Goal: Find specific page/section: Find specific page/section

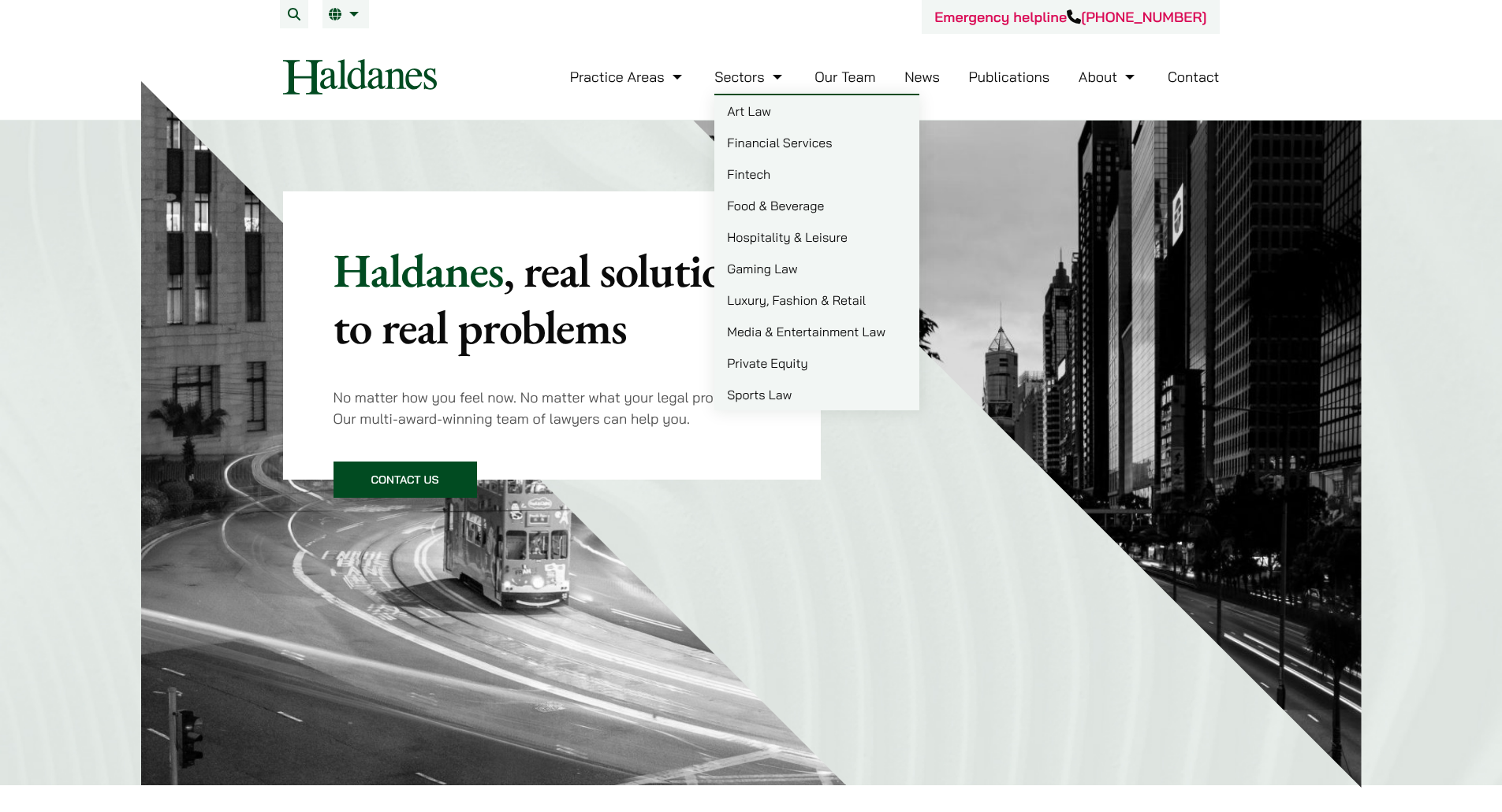
click at [851, 77] on link "Our Team" at bounding box center [845, 77] width 61 height 18
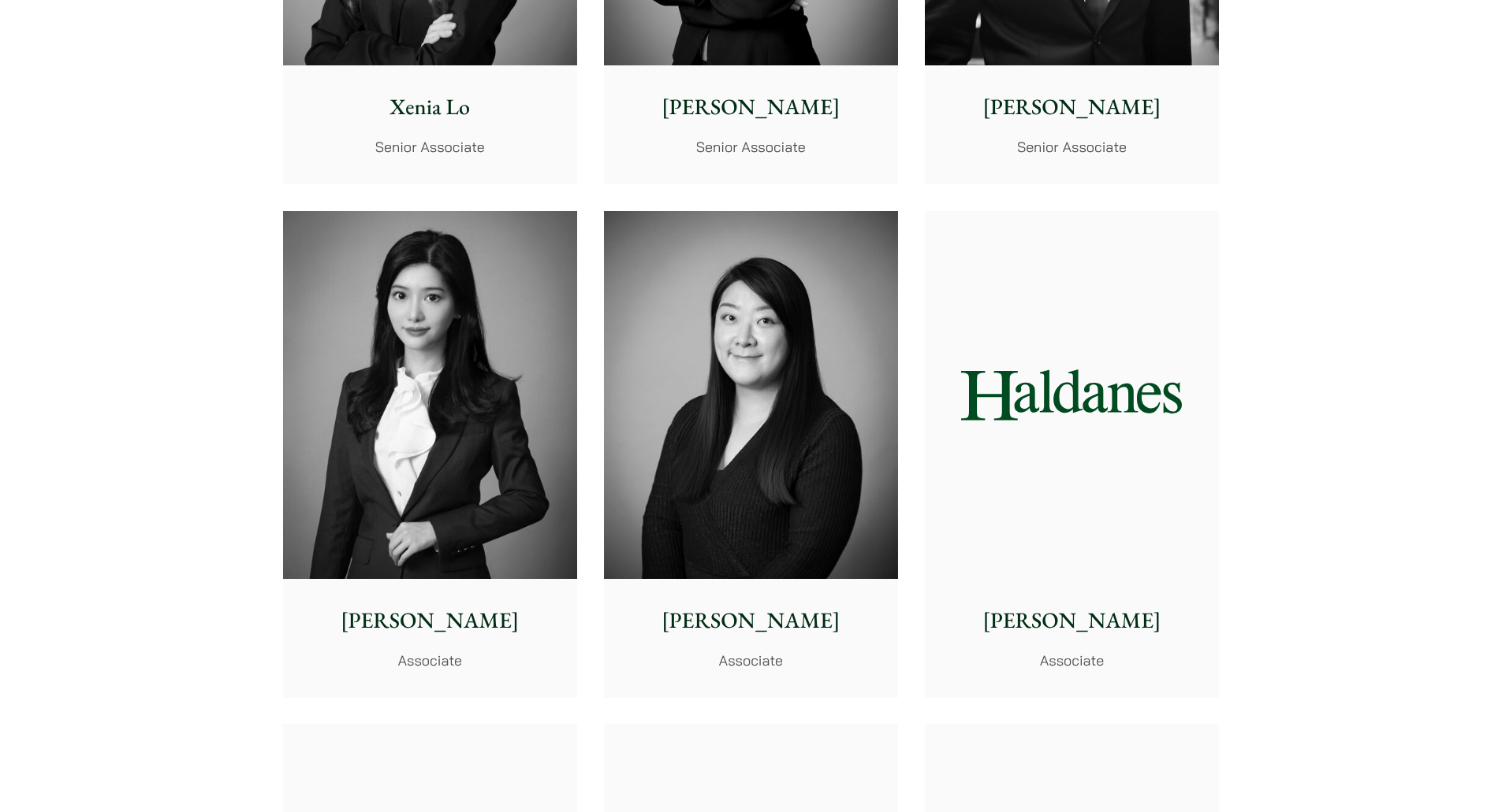
scroll to position [4490, 0]
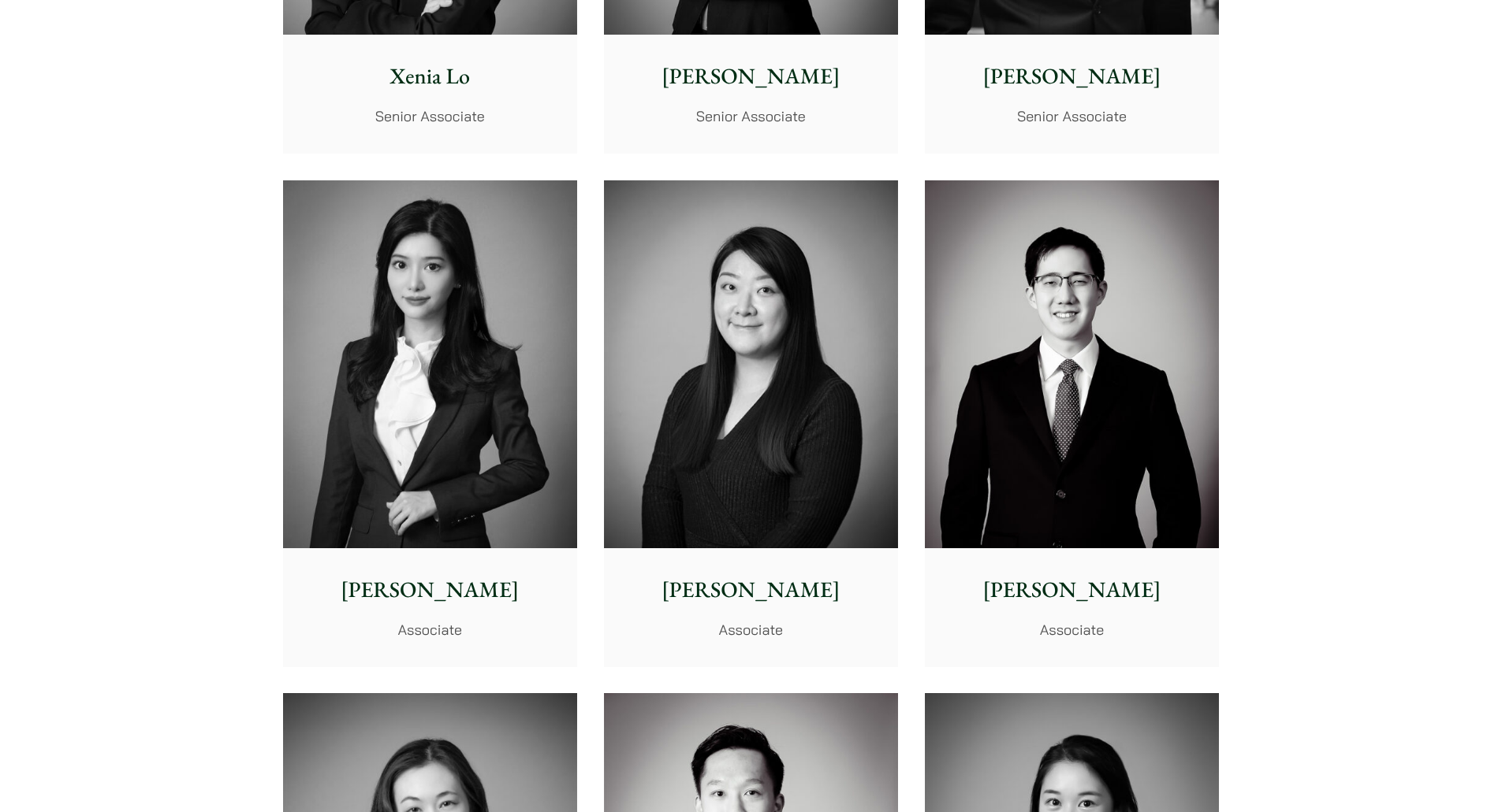
click at [723, 360] on img at bounding box center [751, 364] width 294 height 368
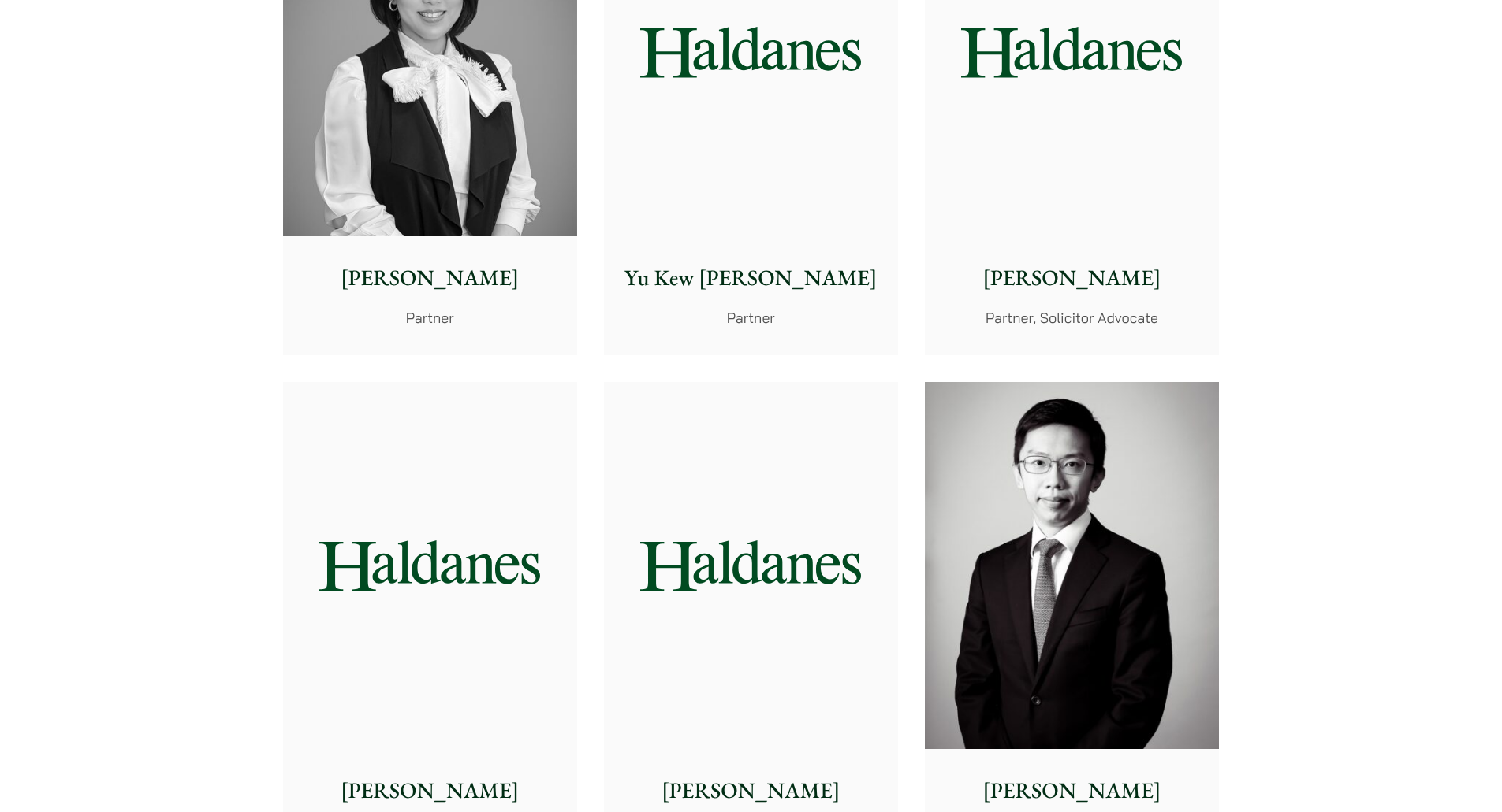
scroll to position [0, 0]
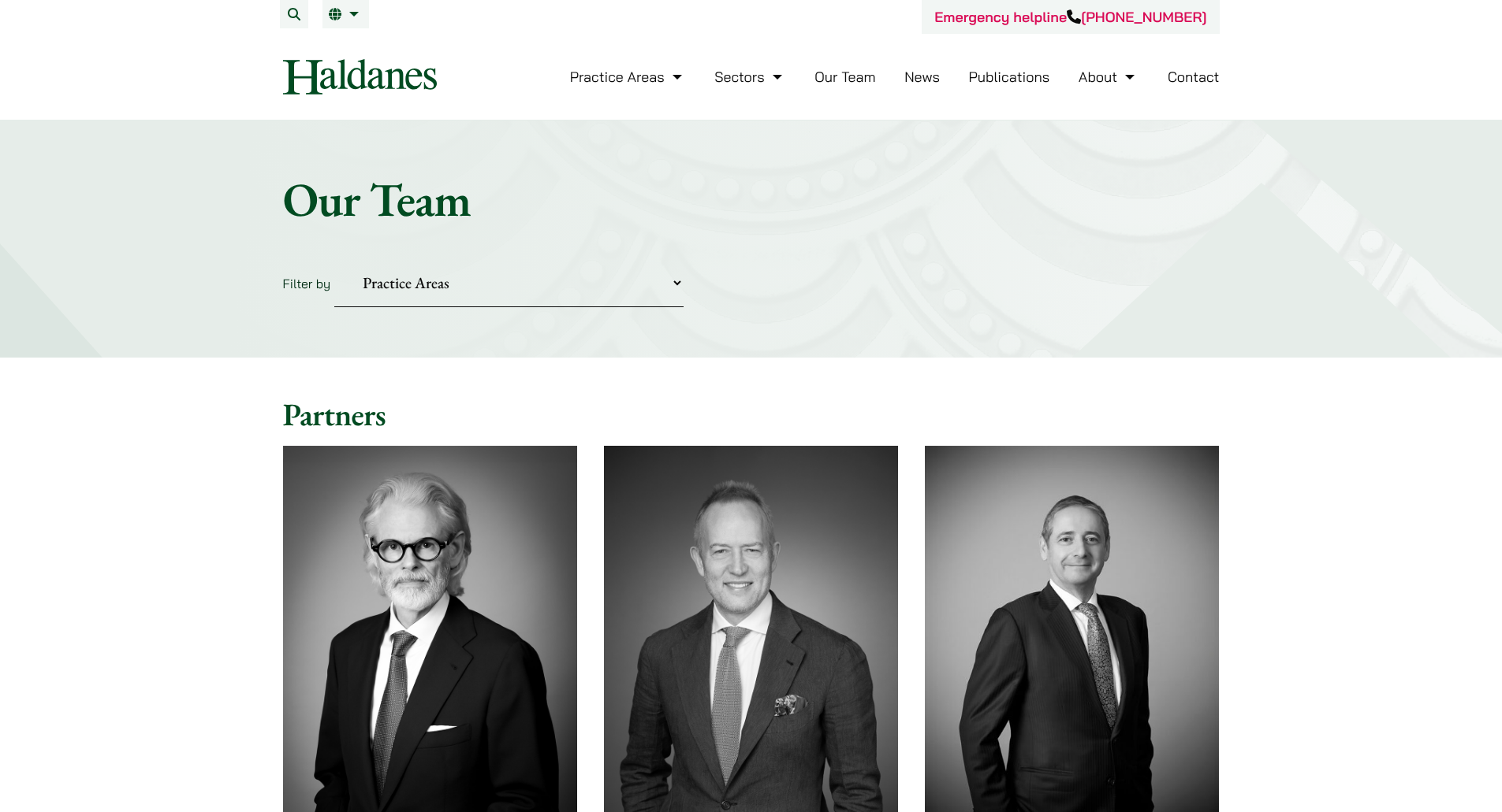
click at [525, 276] on select "Practice Areas Antitrust and Competition Civil Litigation & Dispute Resolution …" at bounding box center [508, 283] width 349 height 48
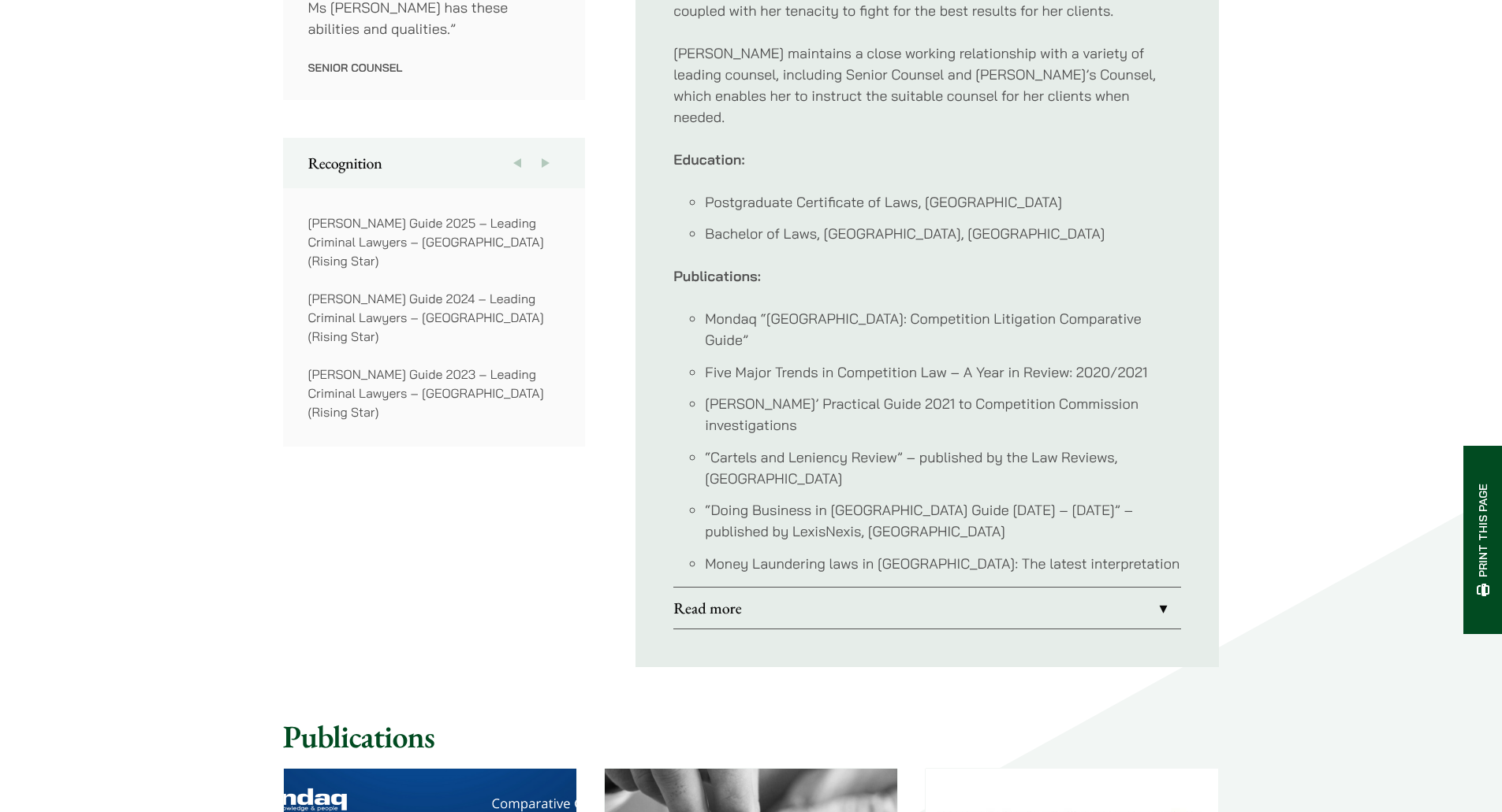
scroll to position [1181, 0]
